Goal: Task Accomplishment & Management: Complete application form

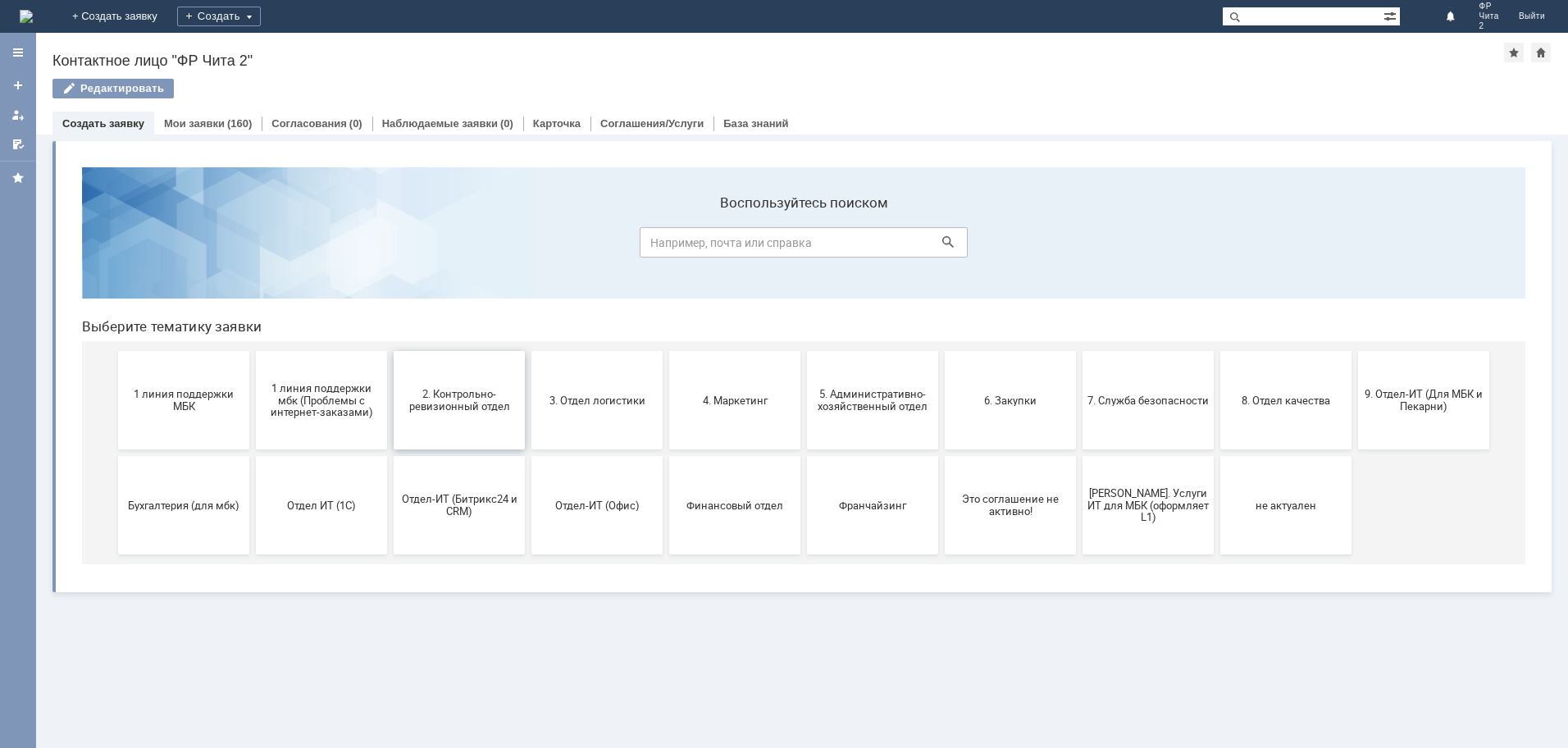
click at [474, 390] on span "2. Контрольно-ревизионный отдел" at bounding box center [459, 400] width 121 height 25
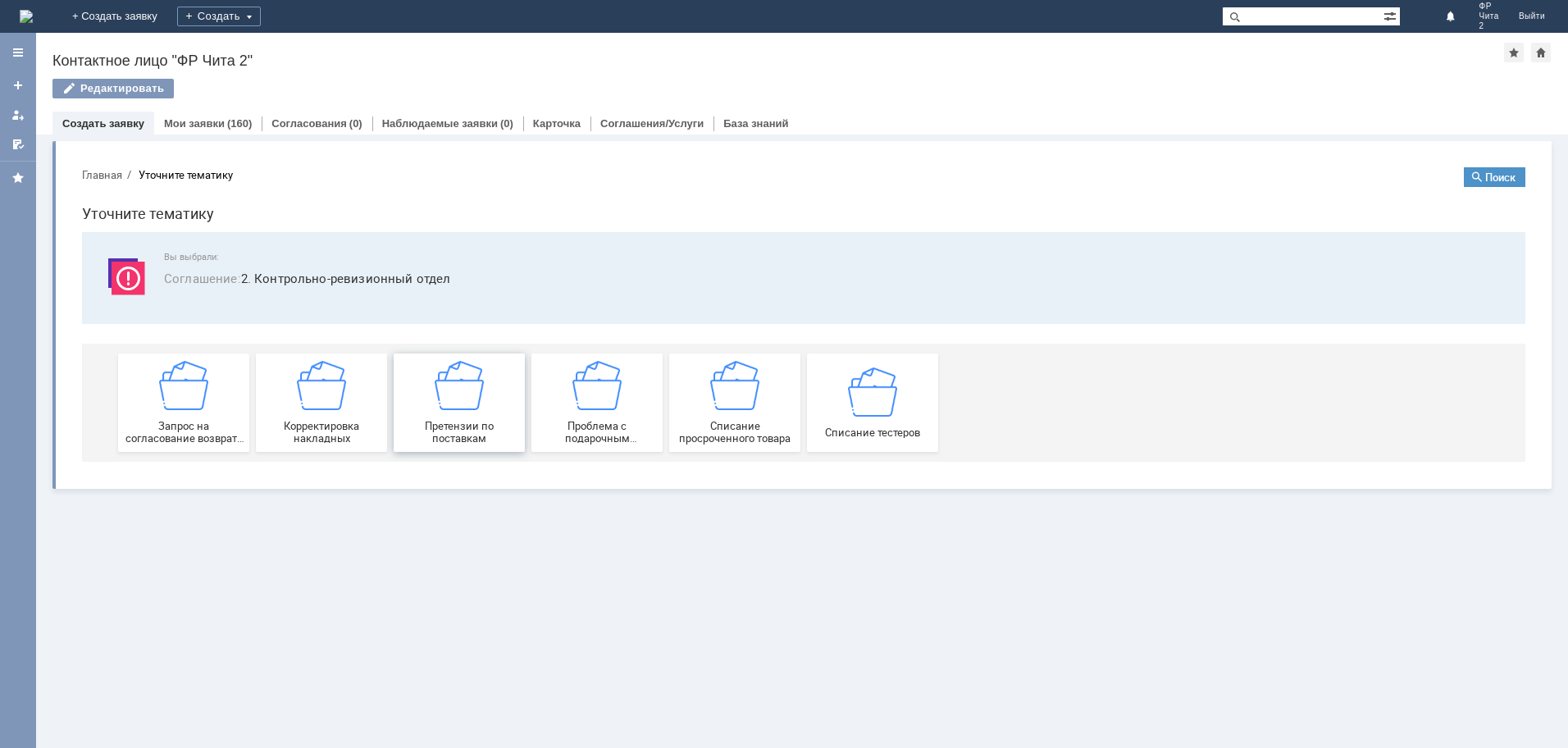
click at [478, 392] on img at bounding box center [459, 385] width 49 height 49
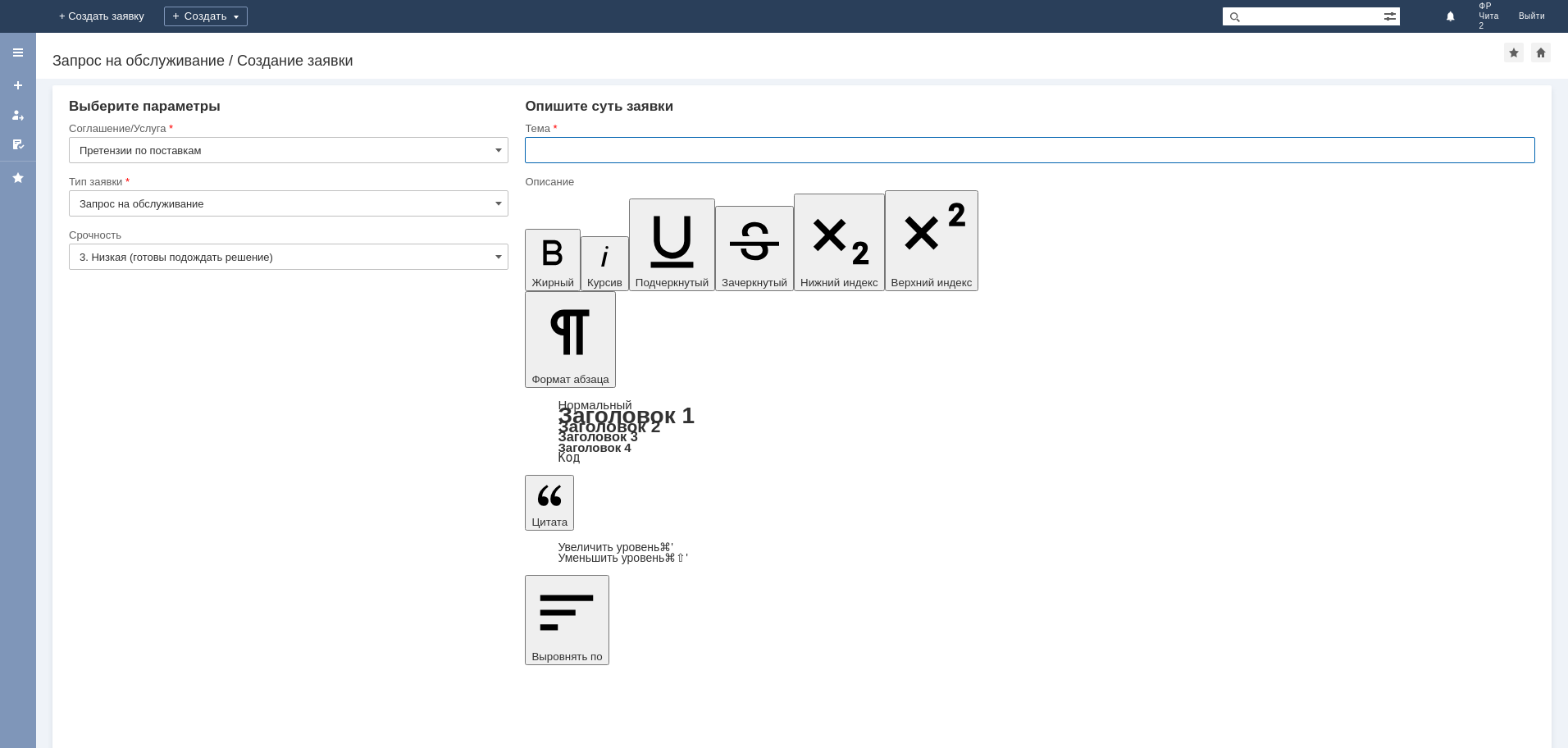
click at [552, 144] on input "text" at bounding box center [1030, 150] width 1010 height 26
type input "g"
type input "претензия по поставке"
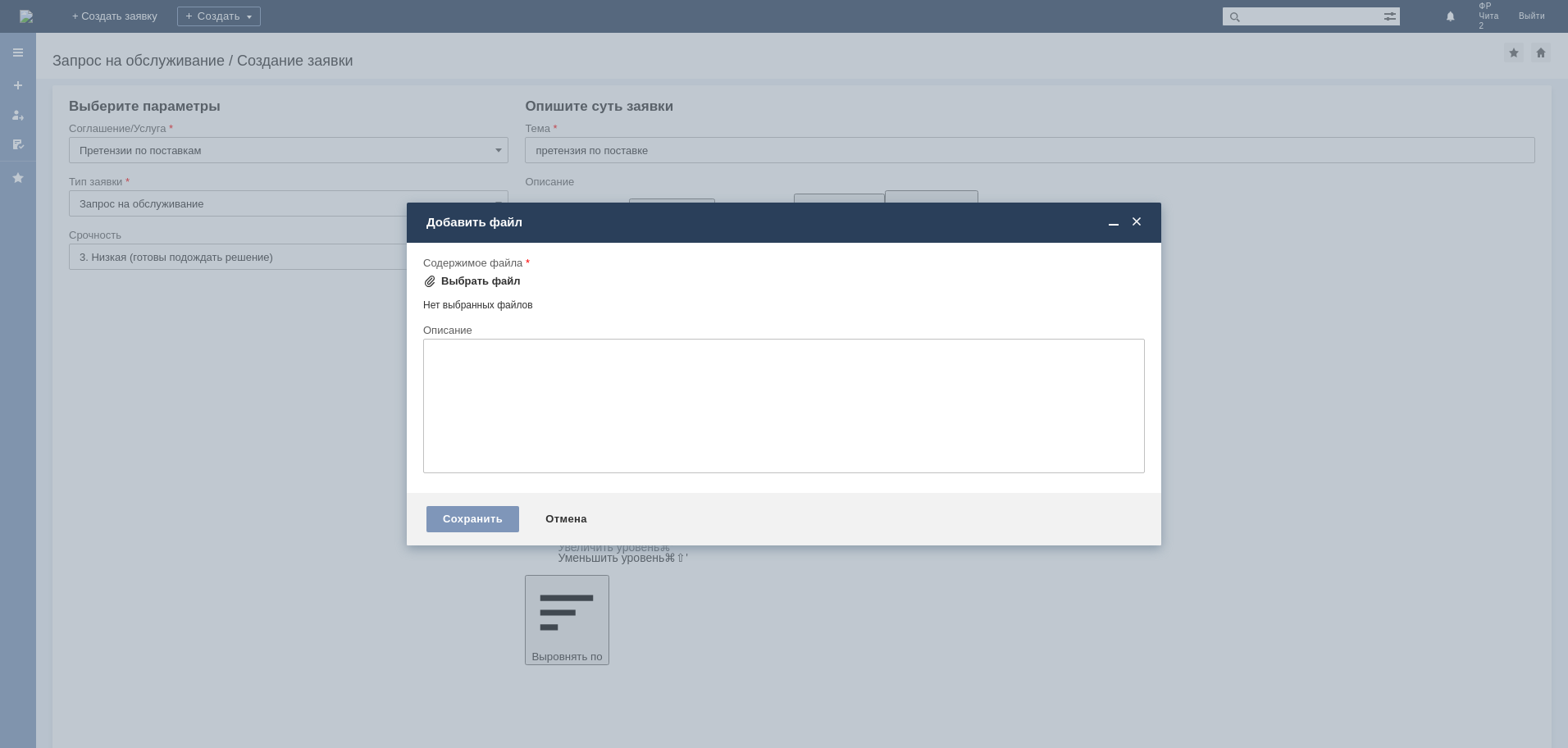
click at [472, 279] on div "Выбрать файл" at bounding box center [481, 281] width 79 height 13
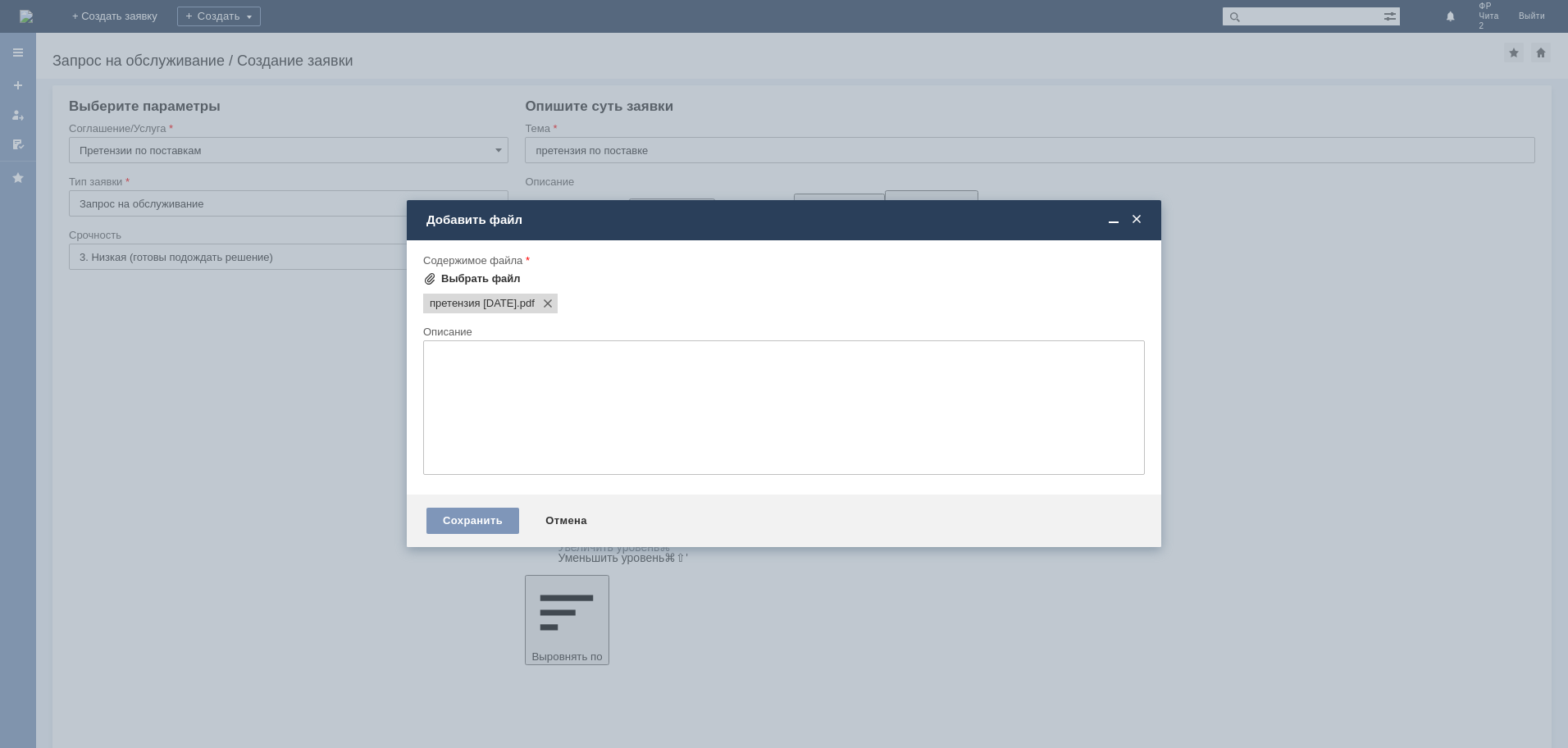
click at [463, 276] on div "Выбрать файл" at bounding box center [481, 279] width 79 height 13
click at [474, 278] on div "Выбрать файл" at bounding box center [481, 279] width 79 height 13
click at [483, 275] on div "Выбрать файл" at bounding box center [481, 279] width 79 height 13
click at [472, 519] on div "Сохранить" at bounding box center [473, 521] width 92 height 26
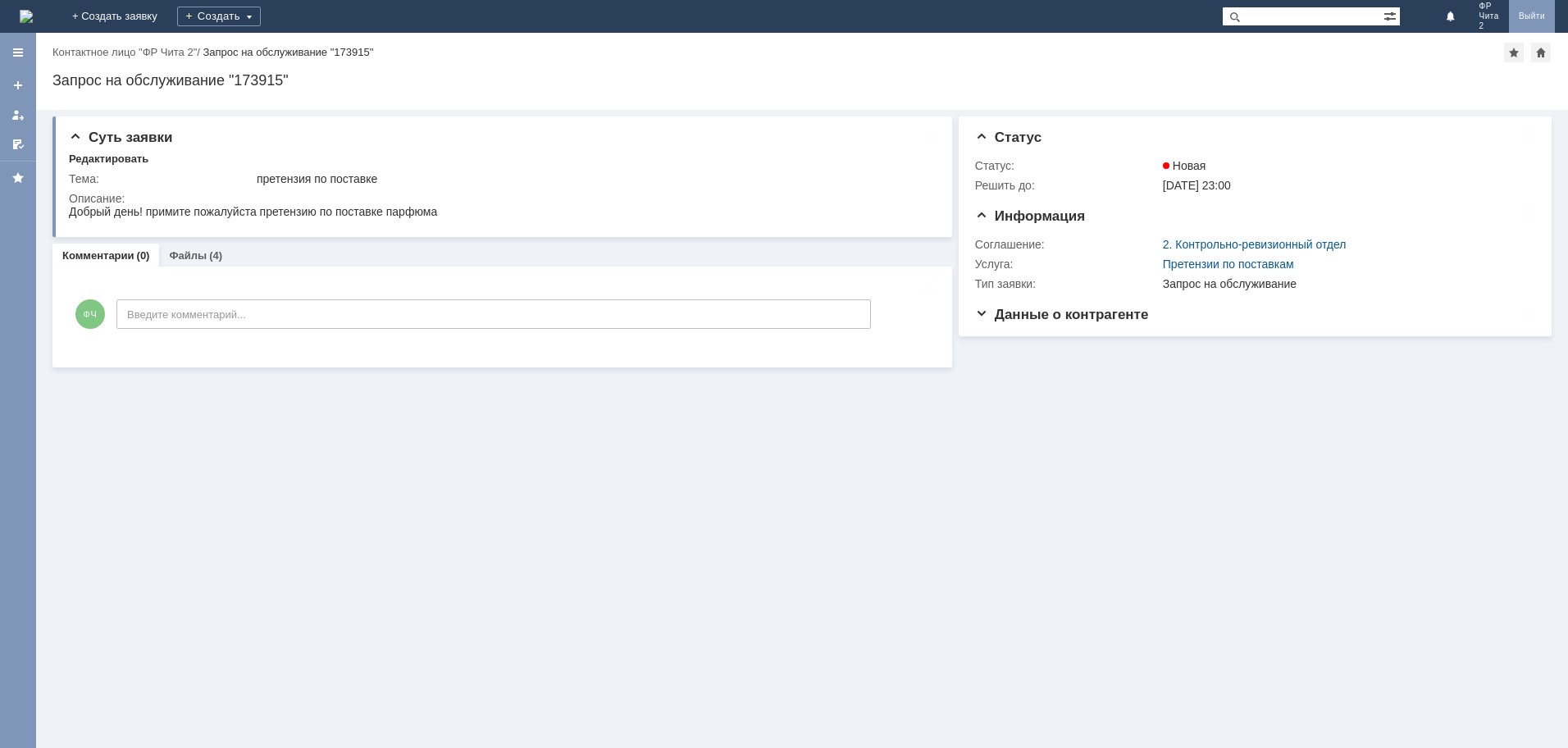
click at [1528, 15] on link "Выйти" at bounding box center [1532, 17] width 46 height 33
